Goal: Check status

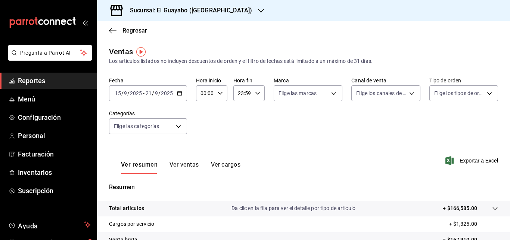
click at [178, 91] on \(Stroke\) "button" at bounding box center [178, 91] width 0 height 0
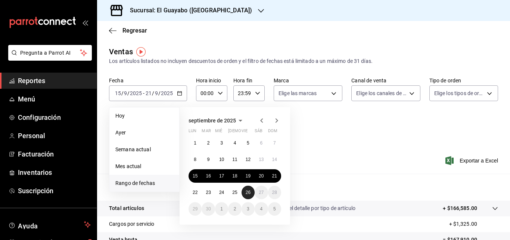
click at [247, 187] on button "26" at bounding box center [248, 191] width 13 height 13
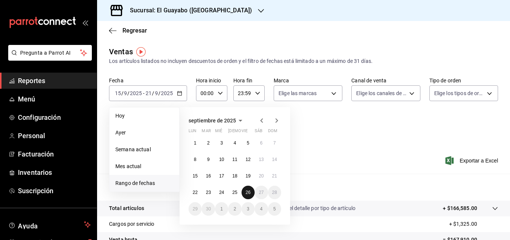
click at [247, 189] on button "26" at bounding box center [248, 191] width 13 height 13
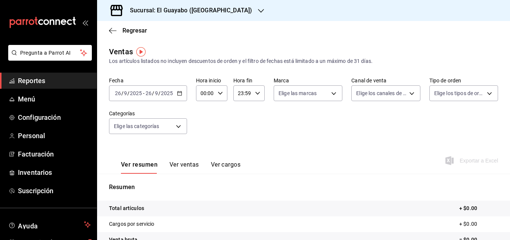
click at [191, 165] on button "Ver ventas" at bounding box center [185, 167] width 30 height 13
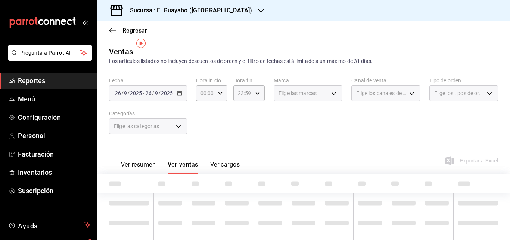
scroll to position [37, 0]
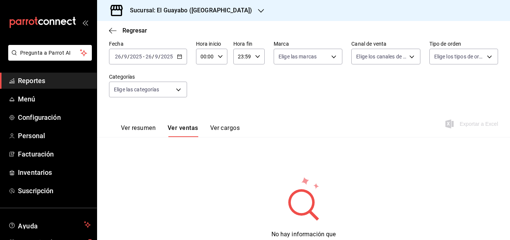
click at [133, 129] on button "Ver resumen" at bounding box center [138, 130] width 35 height 13
